Goal: Task Accomplishment & Management: Manage account settings

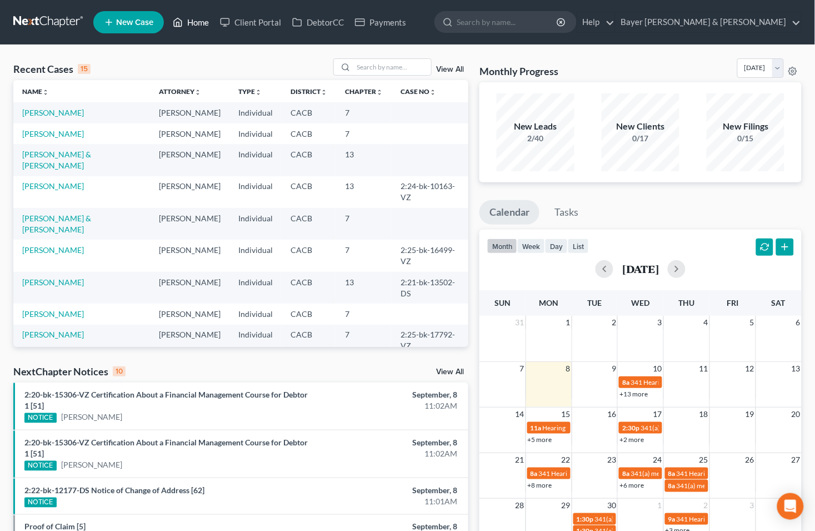
click at [198, 24] on link "Home" at bounding box center [190, 22] width 47 height 20
click at [792, 23] on link "Bayer [PERSON_NAME] & [PERSON_NAME]" at bounding box center [709, 22] width 186 height 20
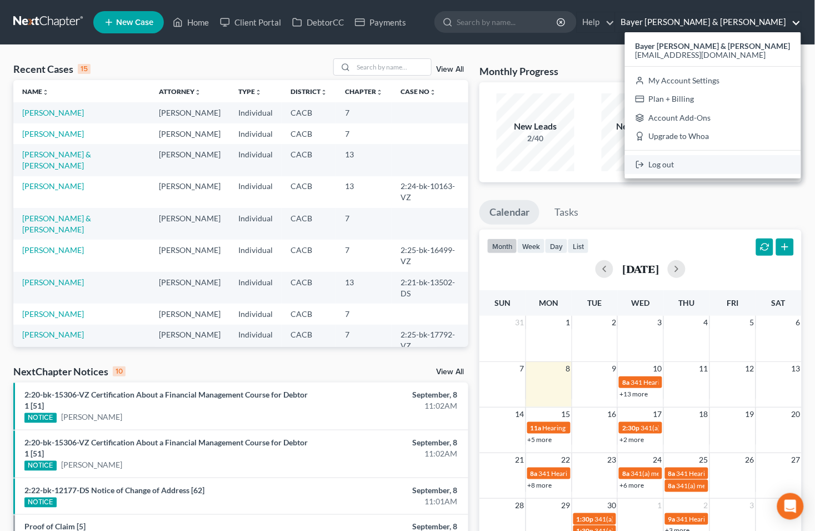
click at [706, 164] on link "Log out" at bounding box center [713, 164] width 176 height 19
